Goal: Transaction & Acquisition: Purchase product/service

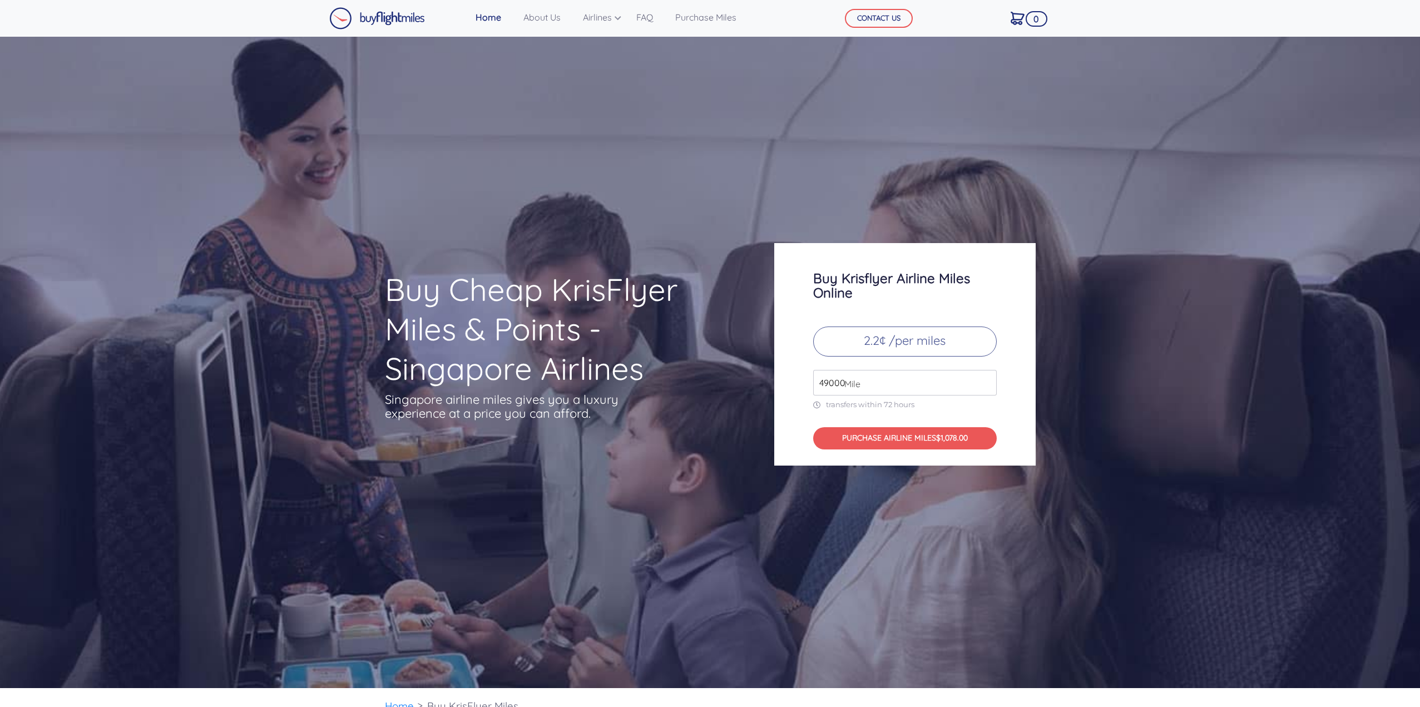
click at [877, 388] on input "49000" at bounding box center [905, 383] width 184 height 26
drag, startPoint x: 863, startPoint y: 387, endPoint x: 680, endPoint y: 384, distance: 183.0
click at [680, 384] on div "Buy Cheap KrisFlyer Miles & Points - Singapore Airlines Singapore airline miles…" at bounding box center [710, 354] width 667 height 222
click at [909, 342] on p "2.2¢ /per miles" at bounding box center [905, 341] width 184 height 30
click at [876, 338] on p "2.2¢ /per miles" at bounding box center [905, 341] width 184 height 30
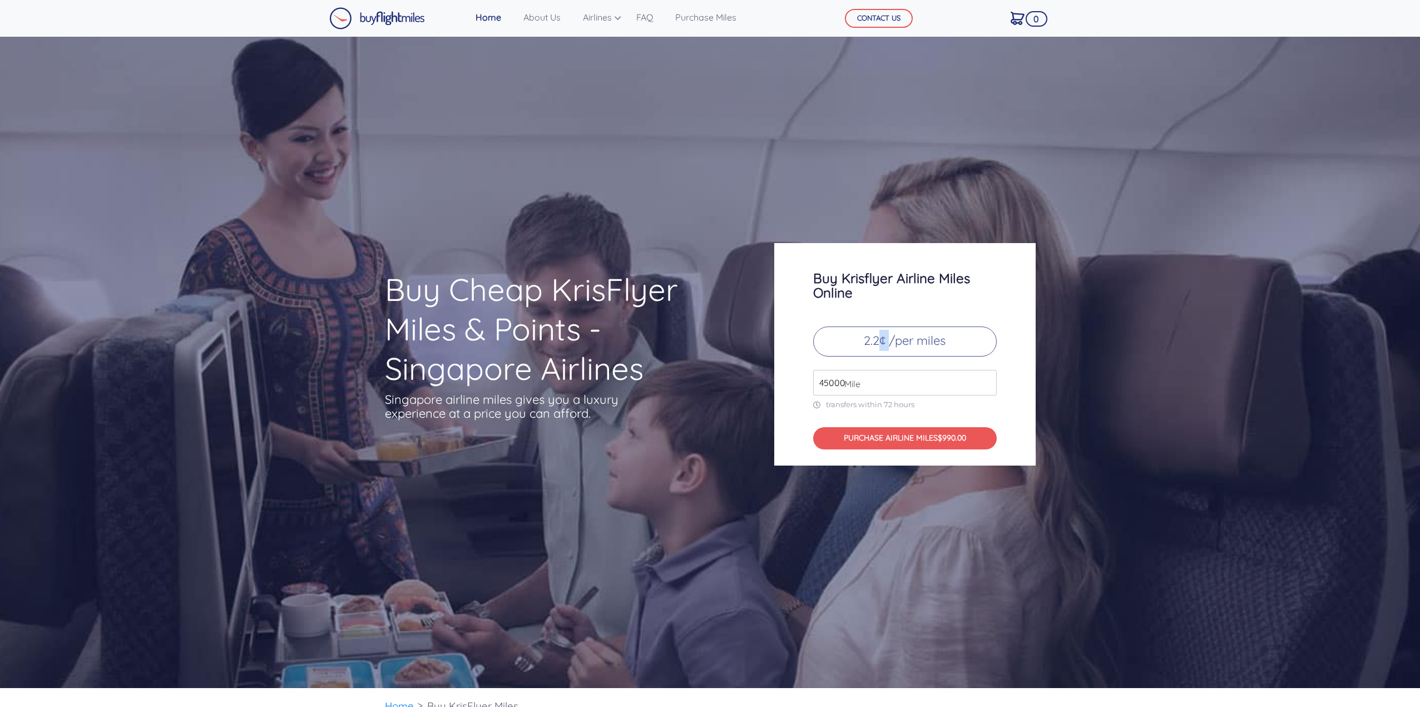
click at [876, 338] on p "2.2¢ /per miles" at bounding box center [905, 341] width 184 height 30
click at [894, 440] on button "PURCHASE AIRLINE MILES $990.00" at bounding box center [905, 438] width 184 height 23
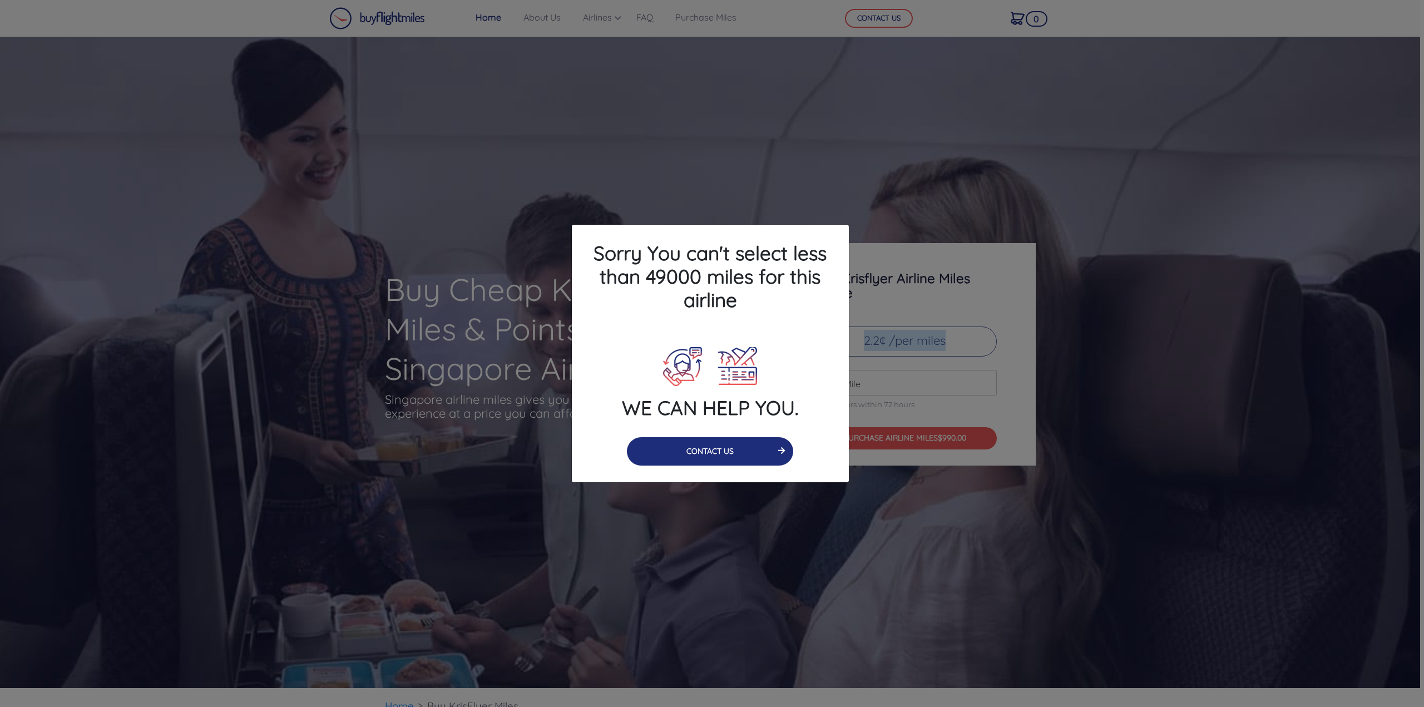
click at [714, 452] on button "CONTACT US" at bounding box center [710, 451] width 166 height 28
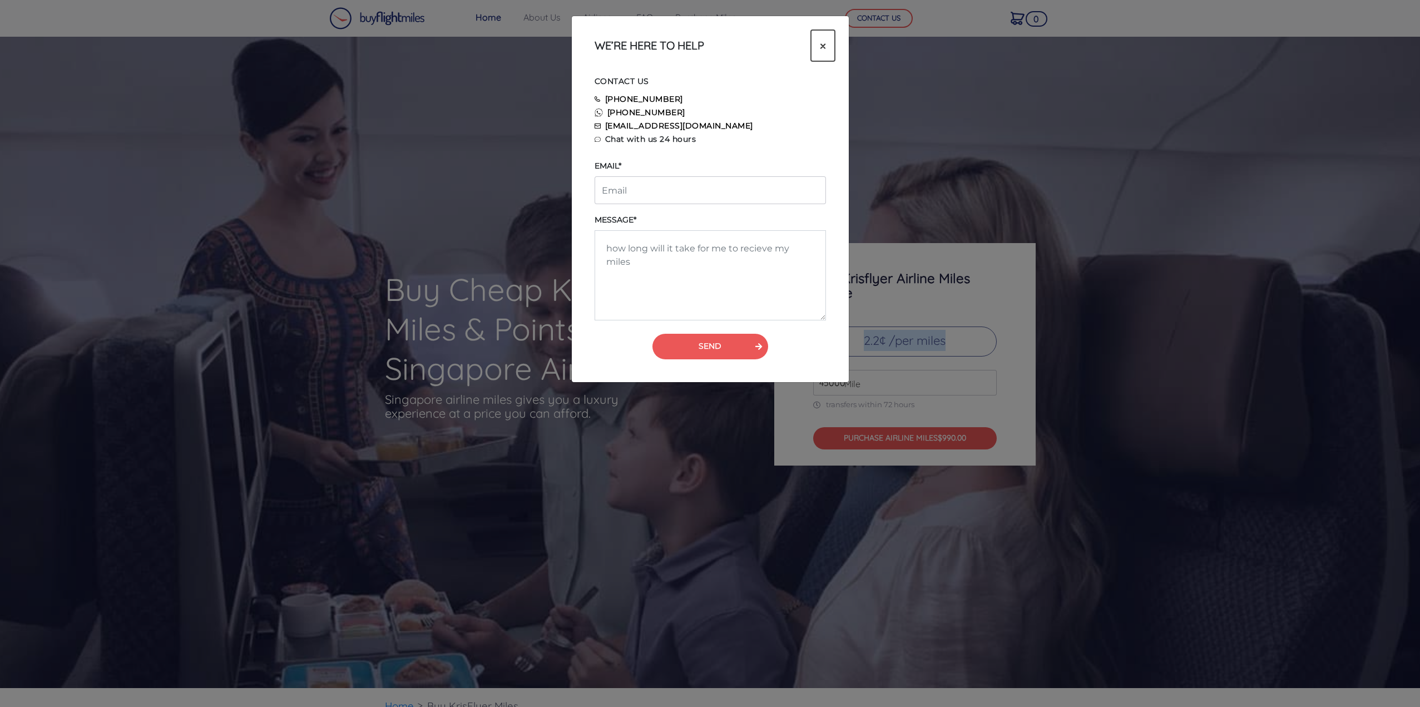
drag, startPoint x: 823, startPoint y: 46, endPoint x: 878, endPoint y: 107, distance: 82.7
click at [823, 46] on span "×" at bounding box center [823, 45] width 6 height 17
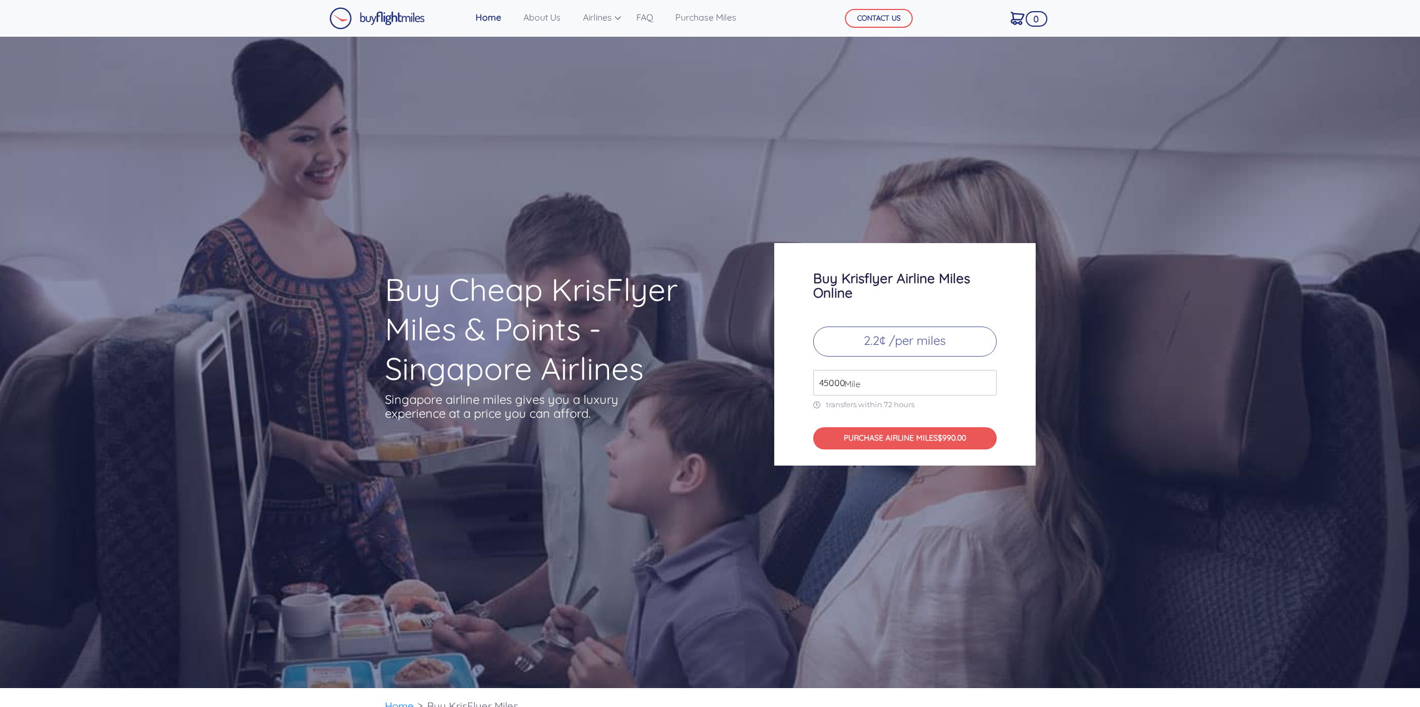
drag, startPoint x: 883, startPoint y: 392, endPoint x: 677, endPoint y: 389, distance: 205.2
click at [687, 390] on div "Buy Cheap KrisFlyer Miles & Points - Singapore Airlines Singapore airline miles…" at bounding box center [710, 354] width 667 height 222
type input "45000"
click at [864, 445] on button "PURCHASE AIRLINE MILES $990.00" at bounding box center [905, 438] width 184 height 23
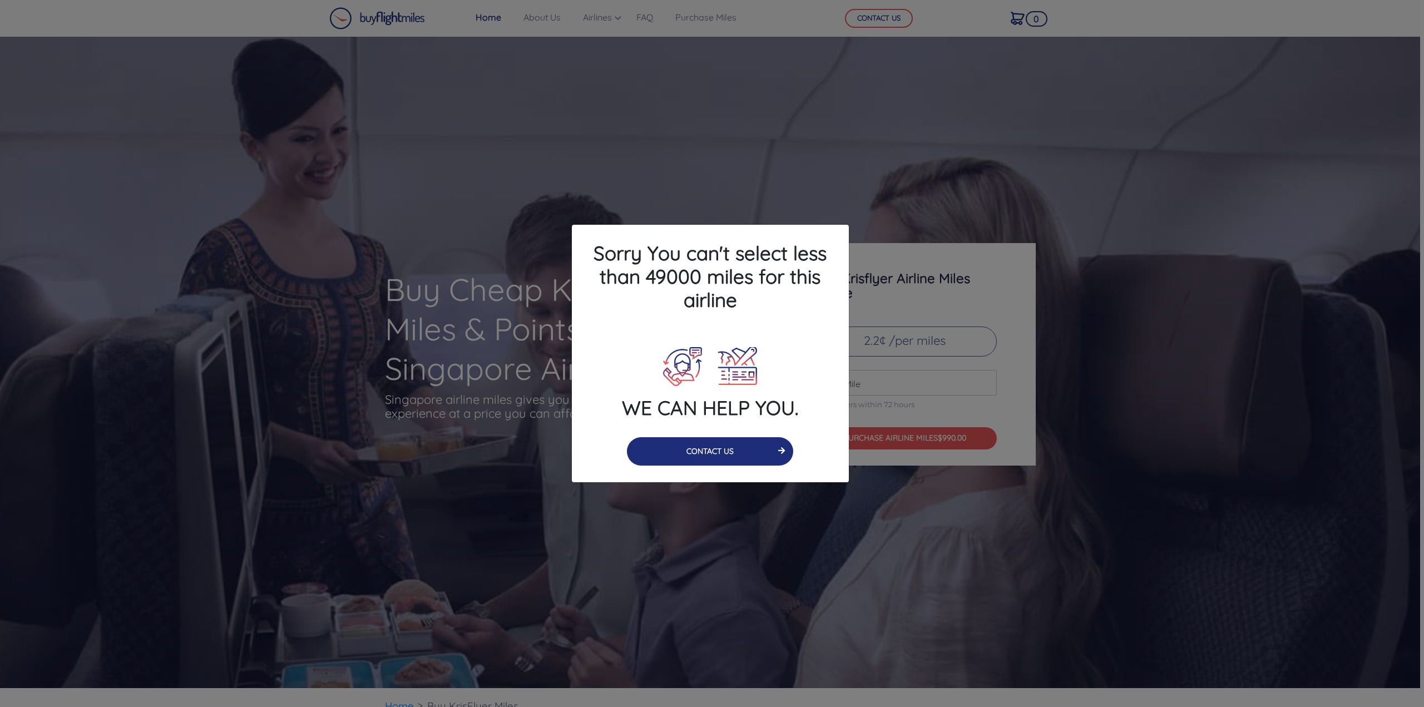
click at [697, 440] on button "CONTACT US" at bounding box center [710, 451] width 166 height 28
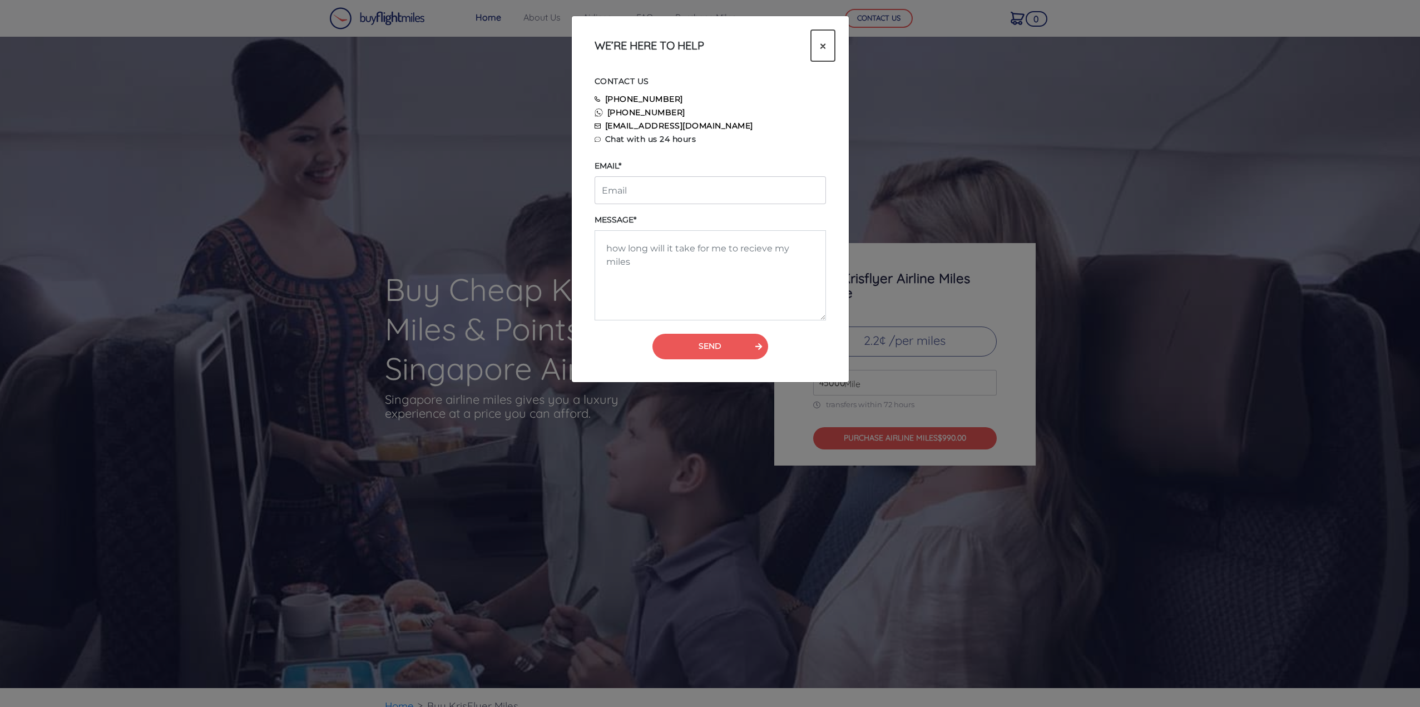
click at [823, 44] on span "×" at bounding box center [823, 45] width 6 height 17
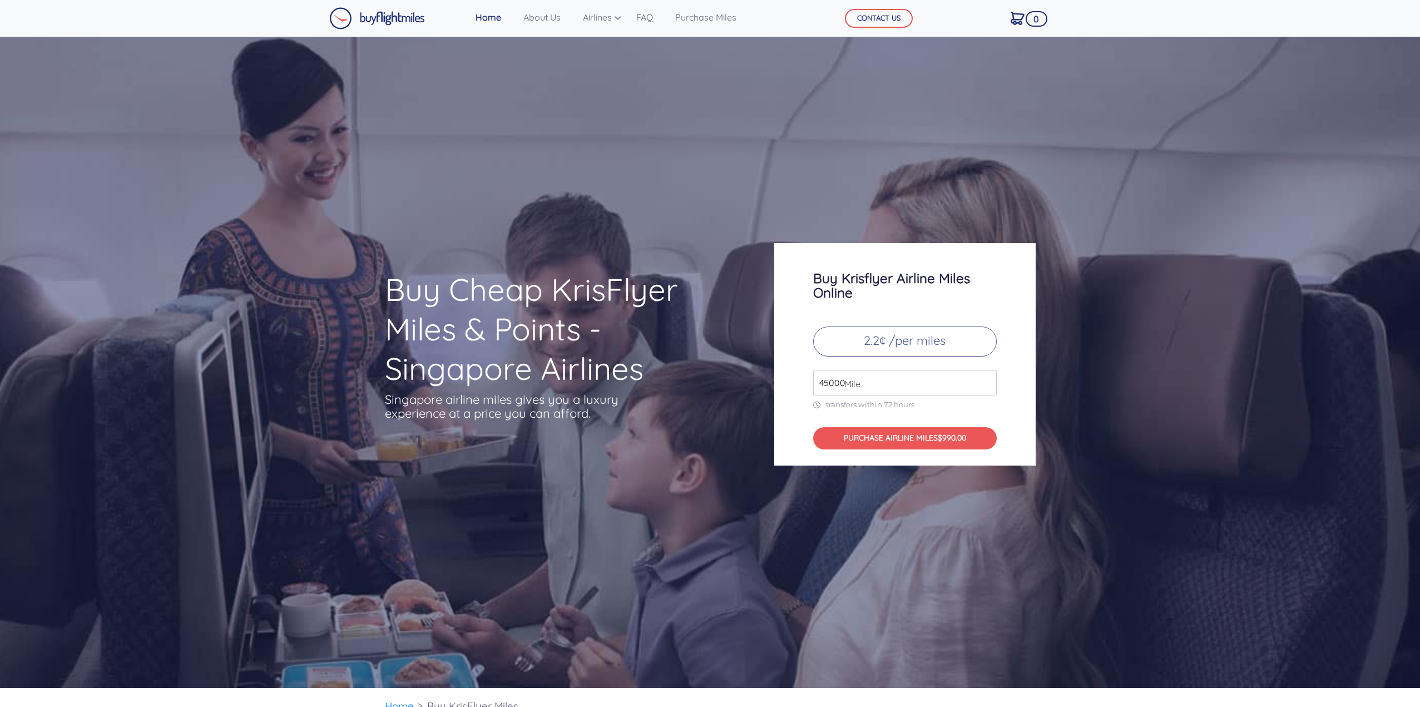
click at [389, 22] on img at bounding box center [377, 18] width 96 height 22
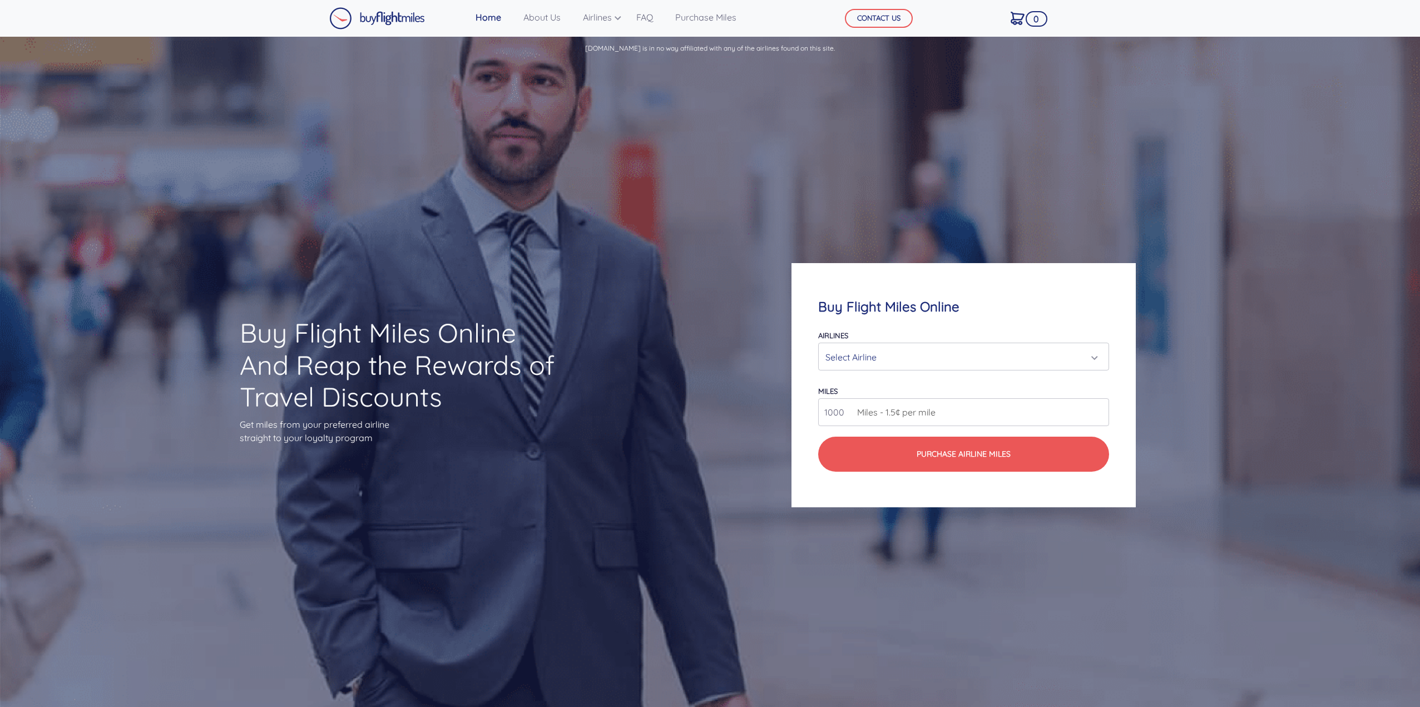
click at [991, 358] on div "Select Airline" at bounding box center [960, 356] width 270 height 21
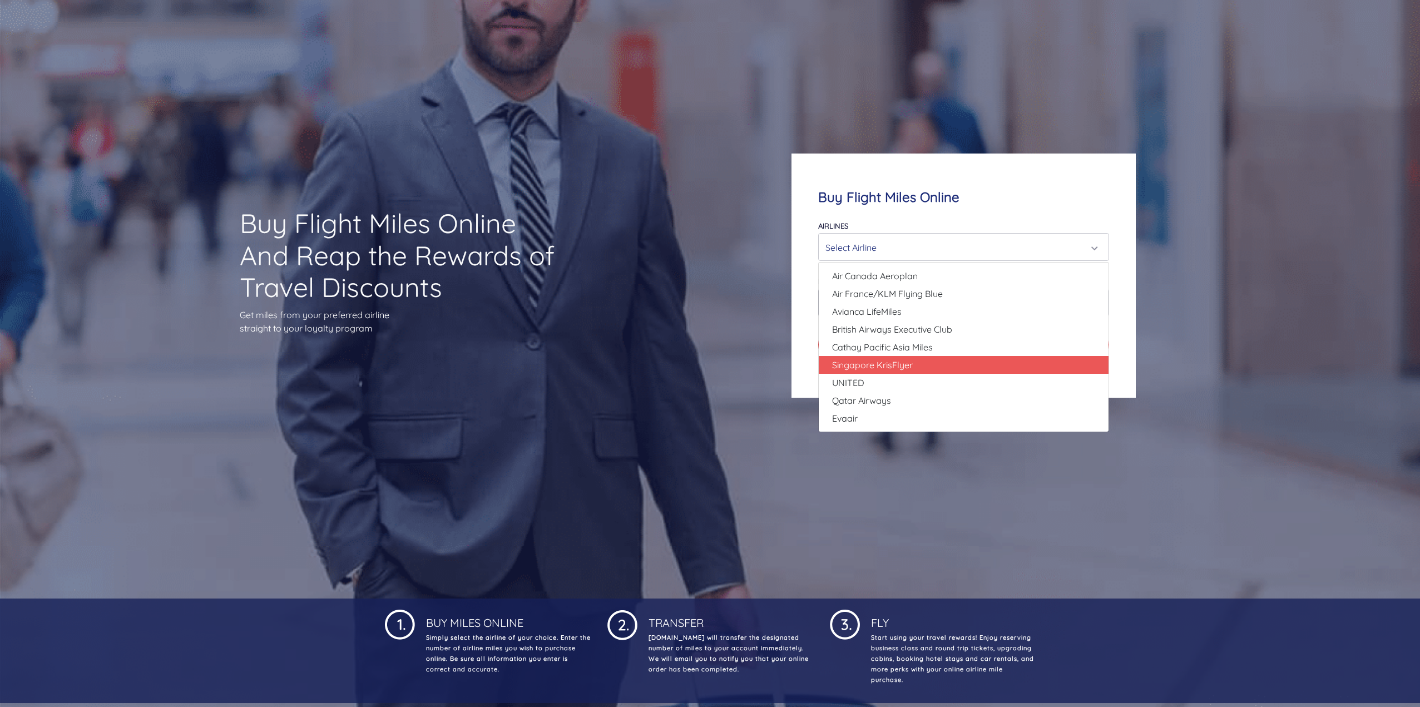
scroll to position [110, 0]
click at [899, 364] on span "Singapore KrisFlyer" at bounding box center [872, 364] width 81 height 13
select select "Singapore KrisFlyer"
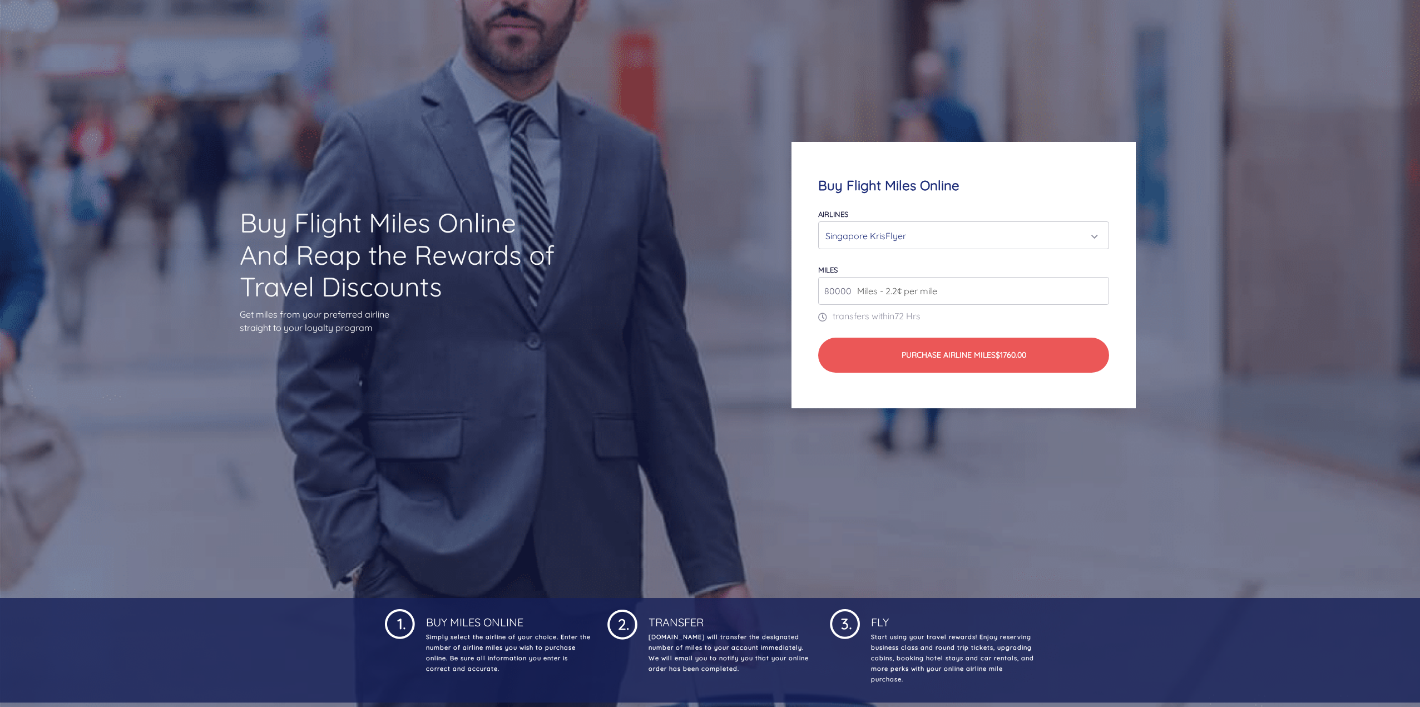
click at [969, 302] on input "80000" at bounding box center [963, 291] width 291 height 28
click at [834, 291] on input "80000" at bounding box center [963, 291] width 291 height 28
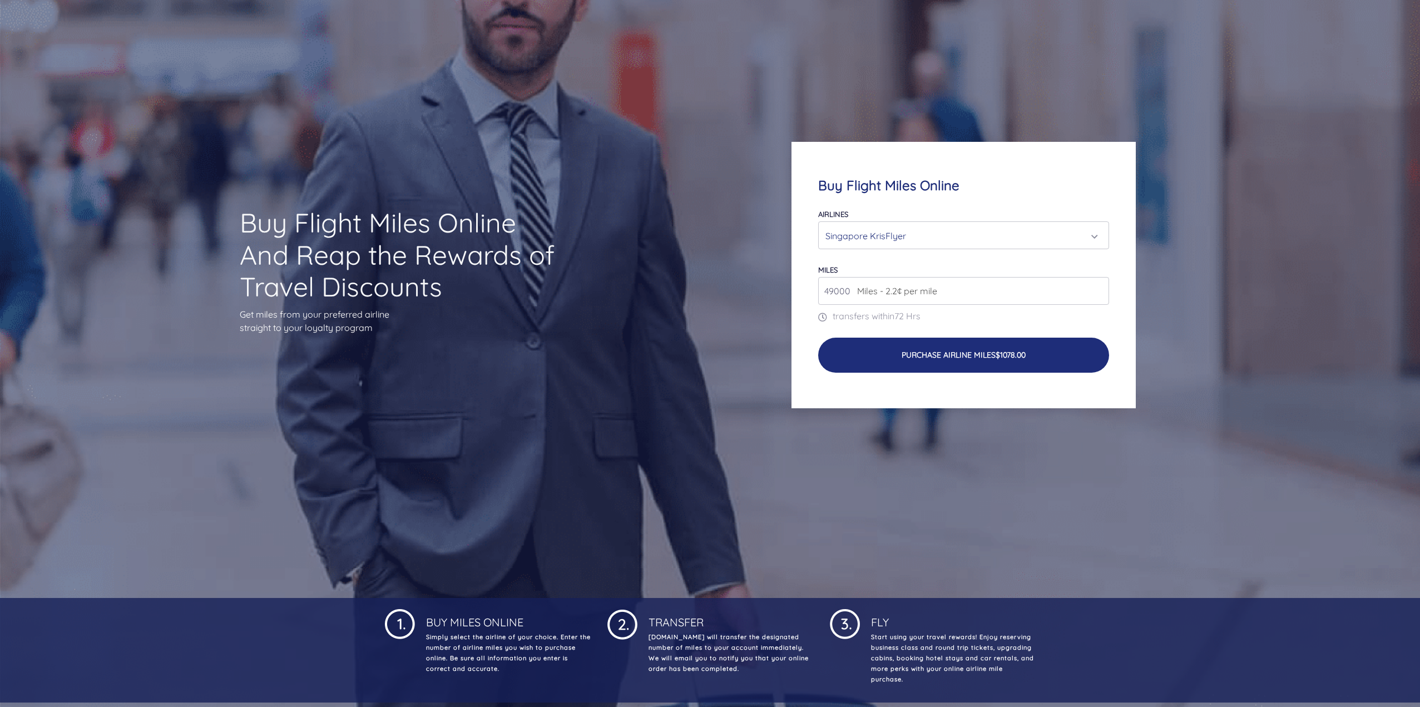
type input "49000"
click at [1035, 359] on button "Purchase Airline Miles $1078.00" at bounding box center [963, 355] width 291 height 35
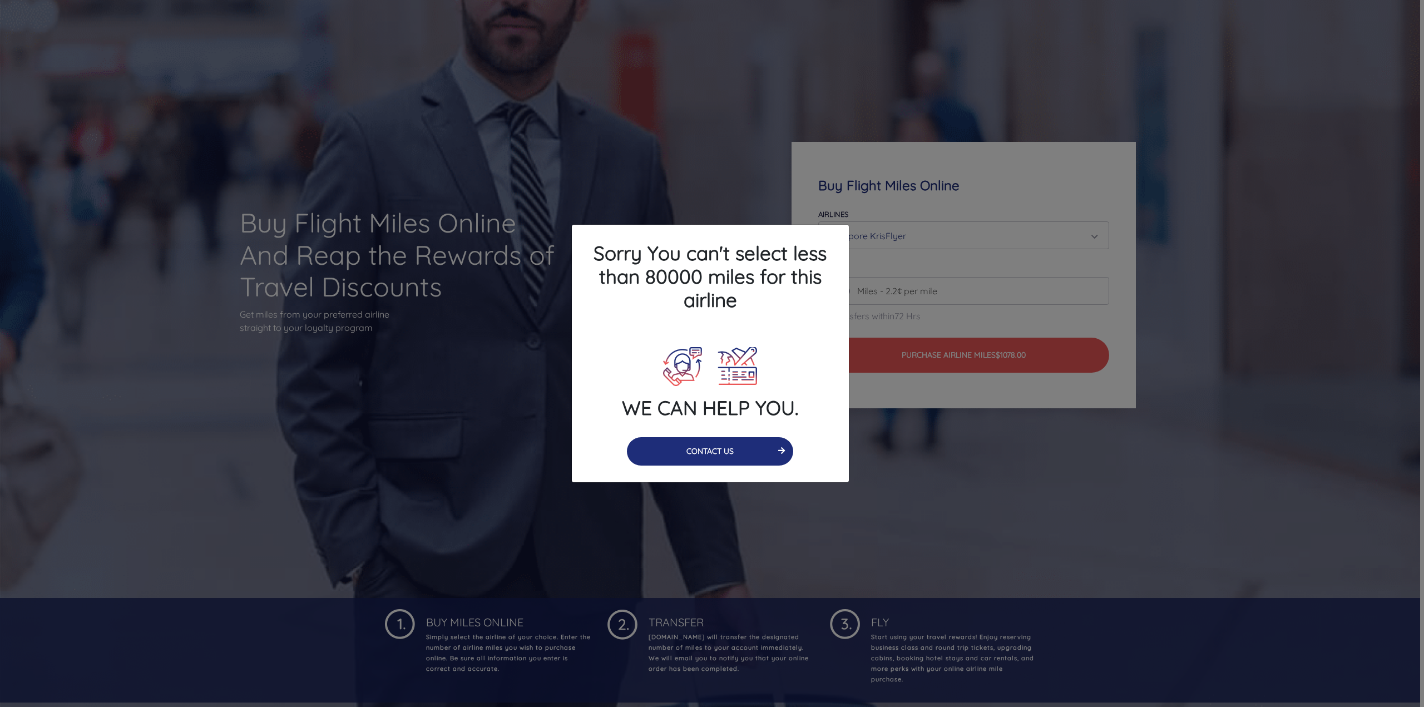
drag, startPoint x: 721, startPoint y: 446, endPoint x: 733, endPoint y: 443, distance: 12.1
click at [721, 446] on button "CONTACT US" at bounding box center [710, 451] width 166 height 28
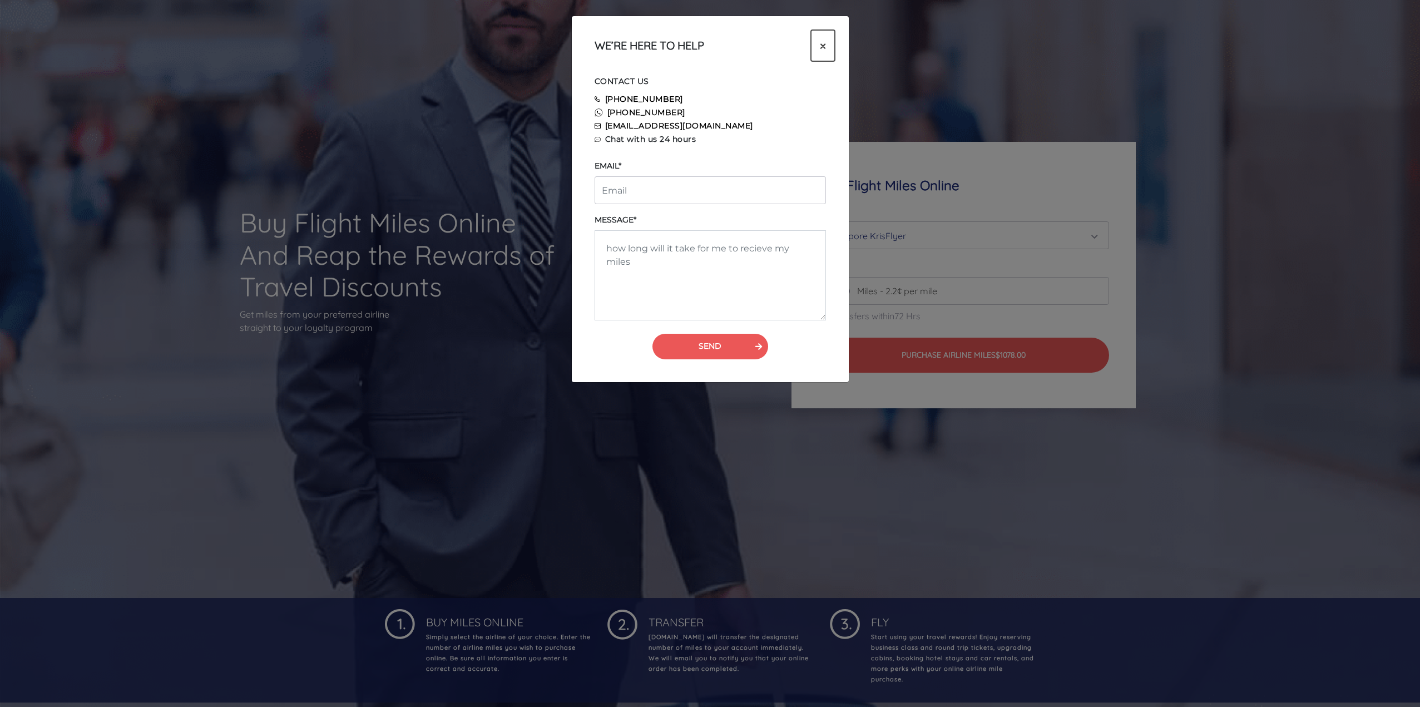
click at [821, 46] on span "×" at bounding box center [823, 45] width 6 height 17
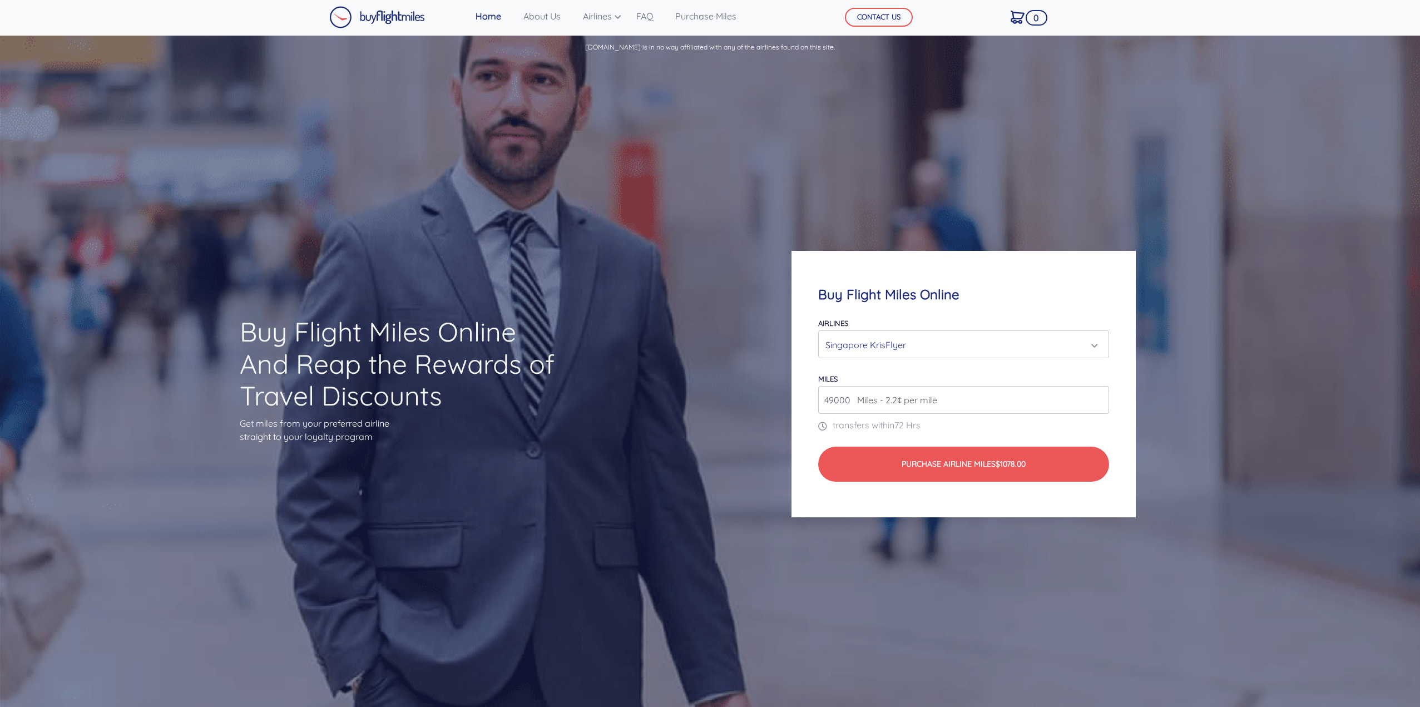
scroll to position [0, 0]
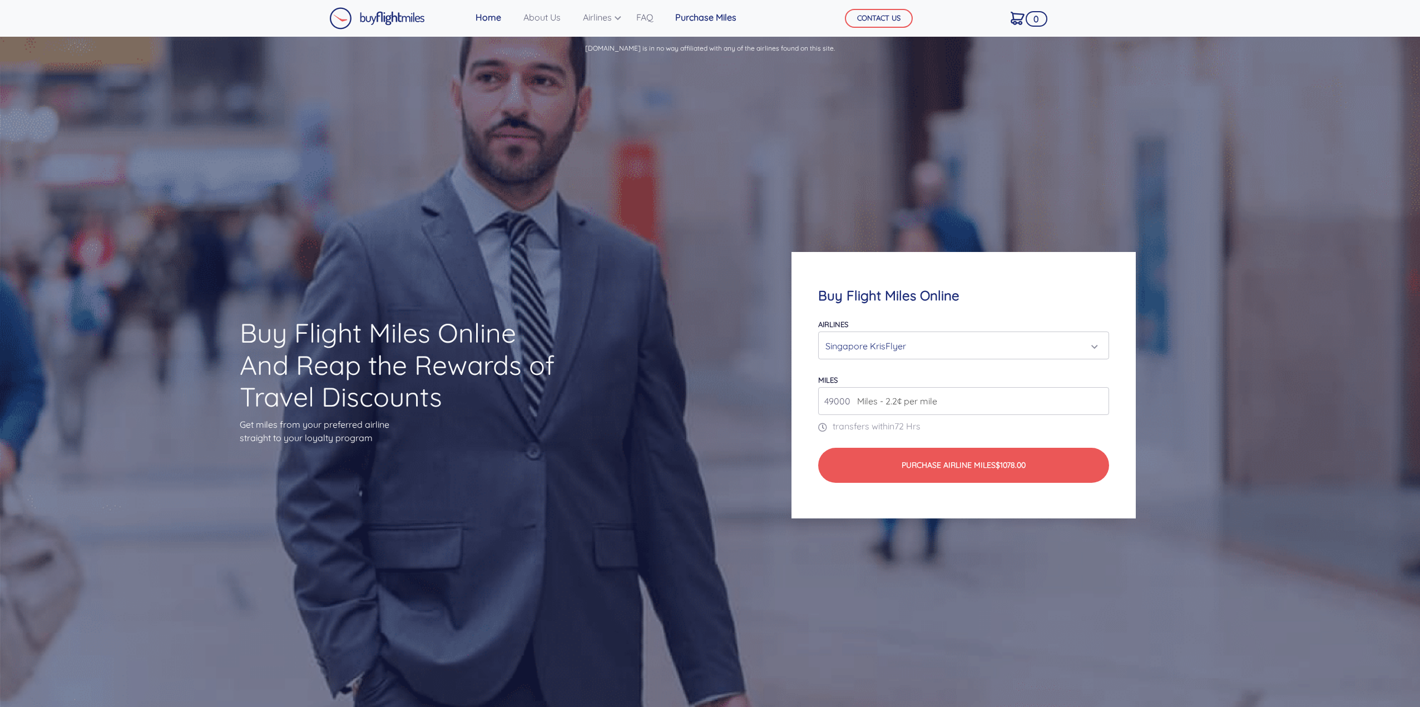
click at [689, 18] on link "Purchase Miles" at bounding box center [706, 17] width 70 height 22
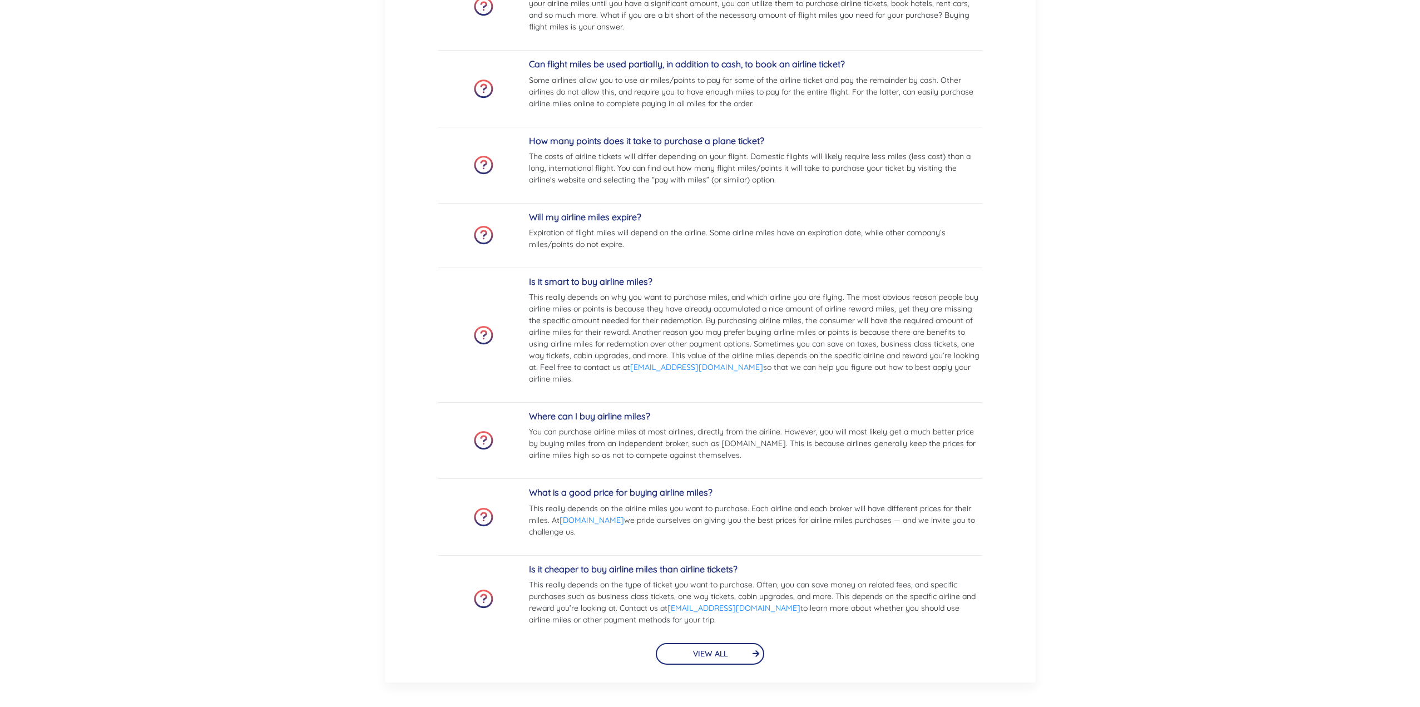
scroll to position [2420, 0]
